Goal: Check status

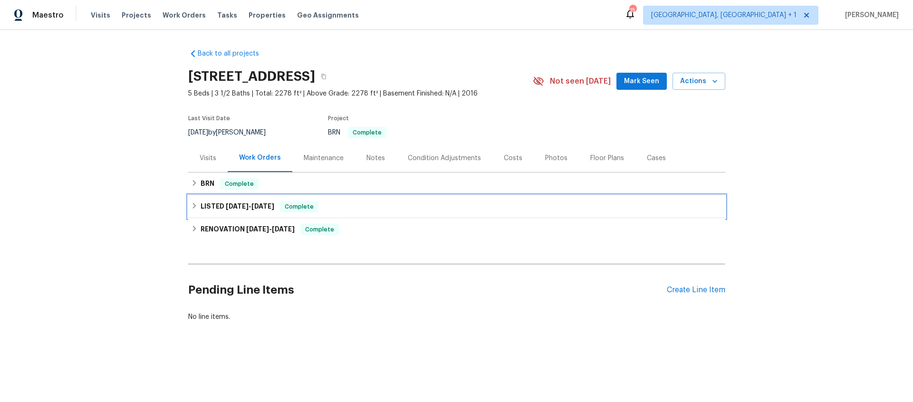
click at [283, 202] on span "Complete" at bounding box center [299, 207] width 37 height 10
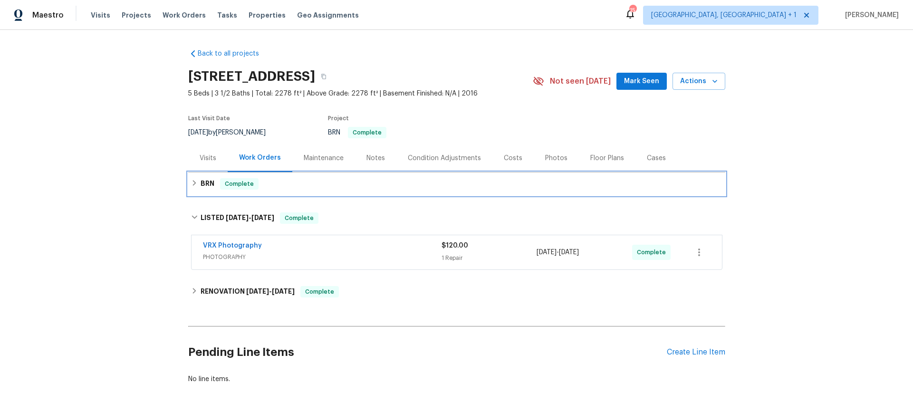
click at [282, 180] on div "BRN Complete" at bounding box center [456, 183] width 531 height 11
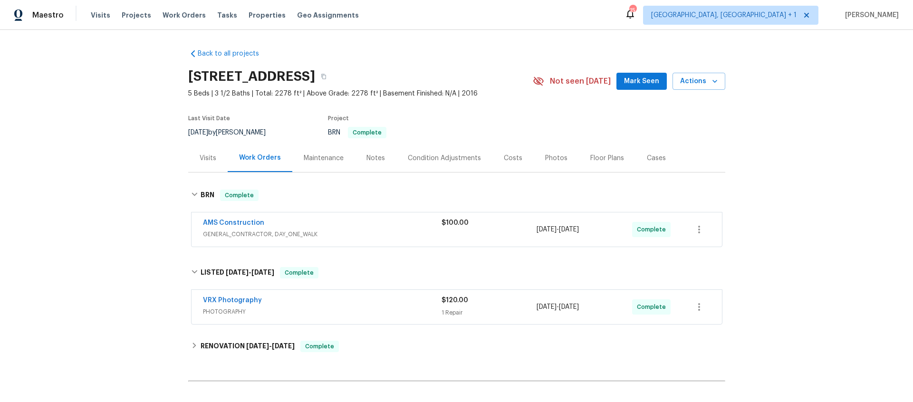
click at [369, 242] on div "AMS Construction GENERAL_CONTRACTOR, DAY_ONE_WALK $100.00 [DATE] - [DATE] Compl…" at bounding box center [457, 230] width 531 height 34
click at [350, 223] on div "AMS Construction" at bounding box center [322, 223] width 239 height 11
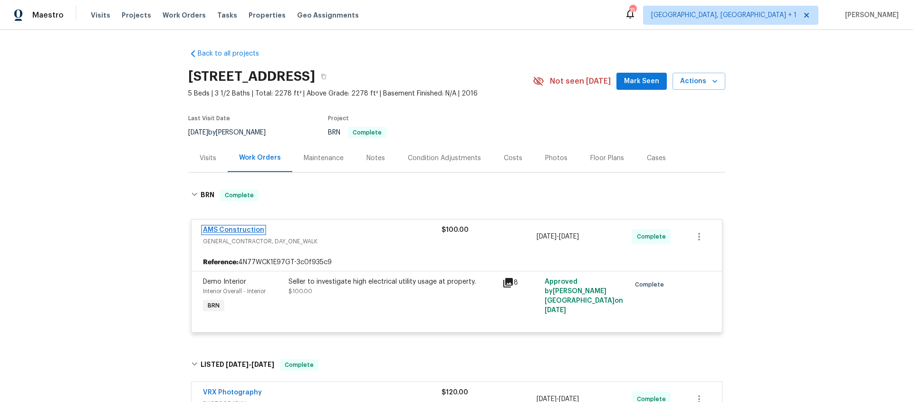
click at [221, 230] on link "AMS Construction" at bounding box center [233, 230] width 61 height 7
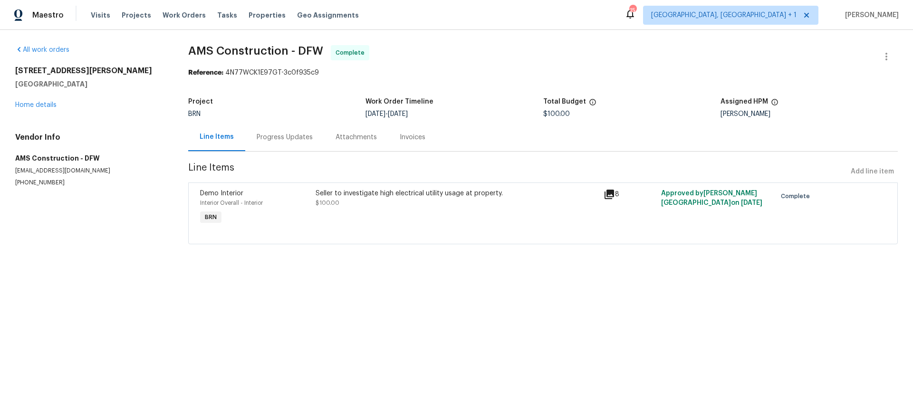
click at [261, 137] on div "Progress Updates" at bounding box center [285, 138] width 56 height 10
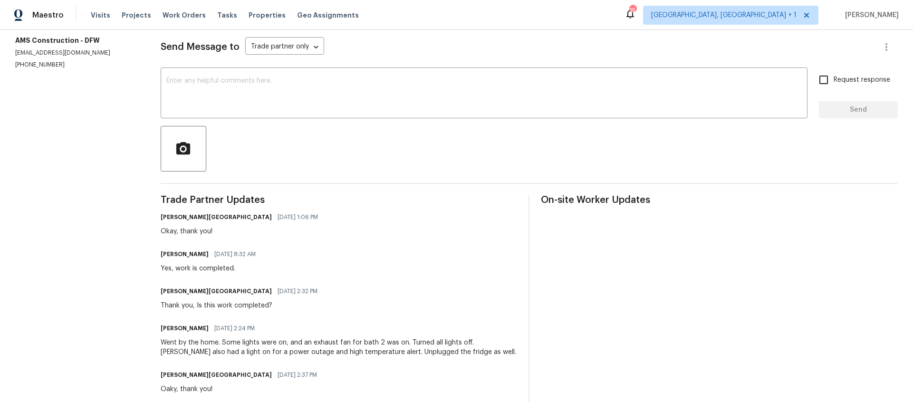
scroll to position [157, 0]
